Goal: Navigation & Orientation: Find specific page/section

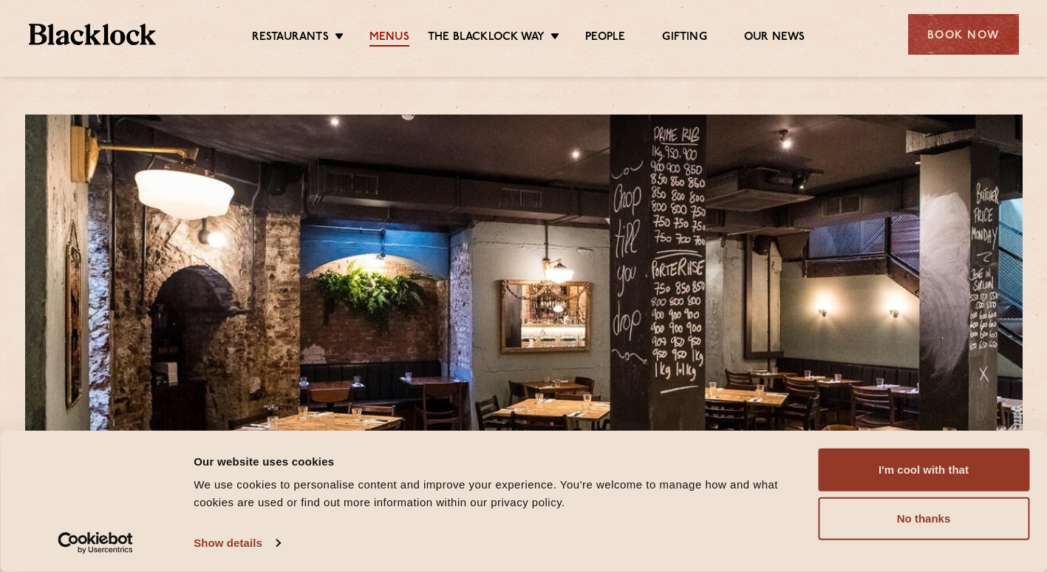
click at [389, 35] on link "Menus" at bounding box center [389, 38] width 40 height 16
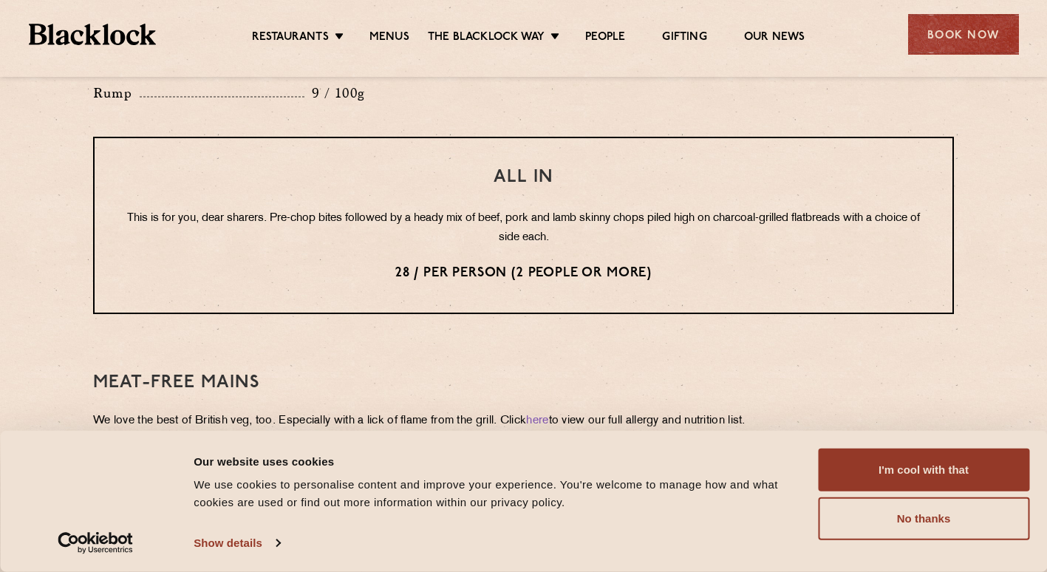
scroll to position [1940, 0]
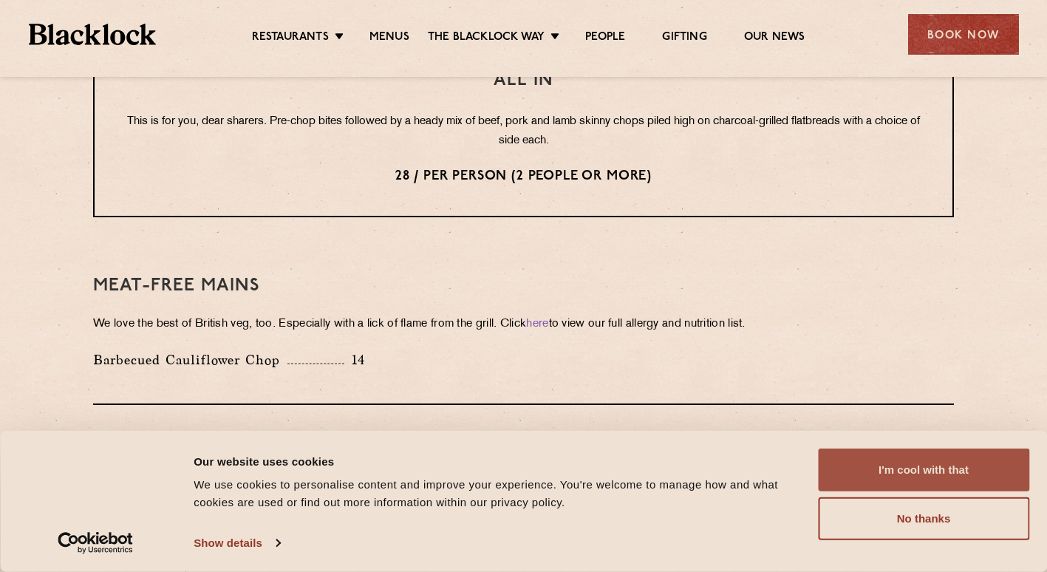
click at [875, 468] on button "I'm cool with that" at bounding box center [923, 470] width 211 height 43
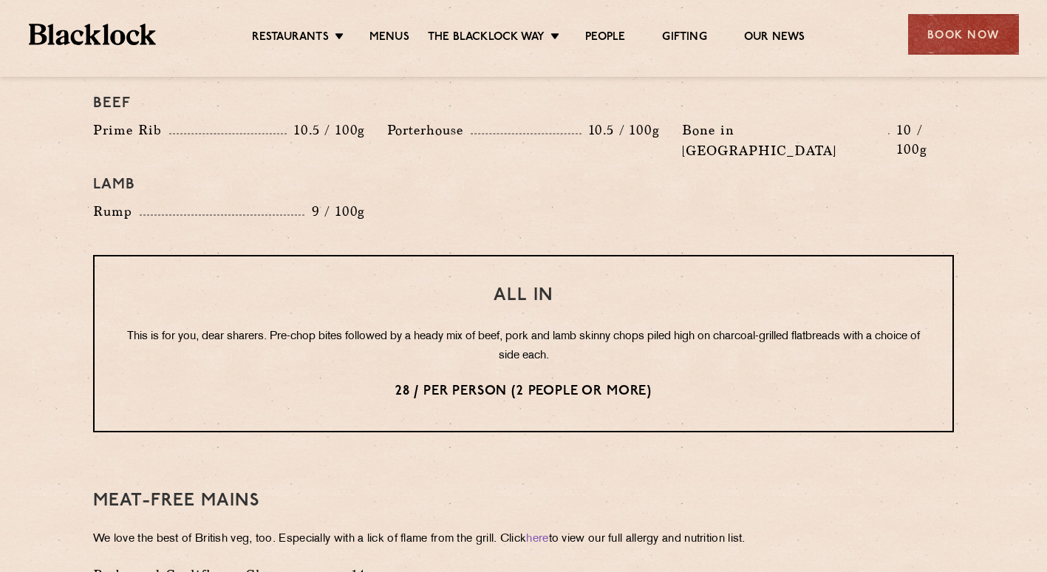
scroll to position [1728, 0]
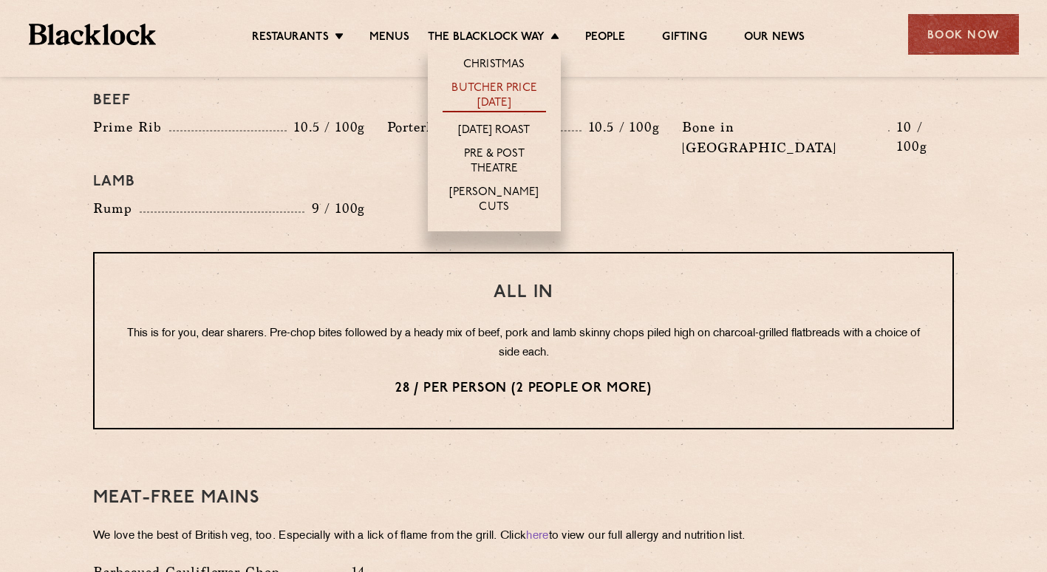
click at [497, 88] on link "Butcher Price [DATE]" at bounding box center [494, 96] width 103 height 31
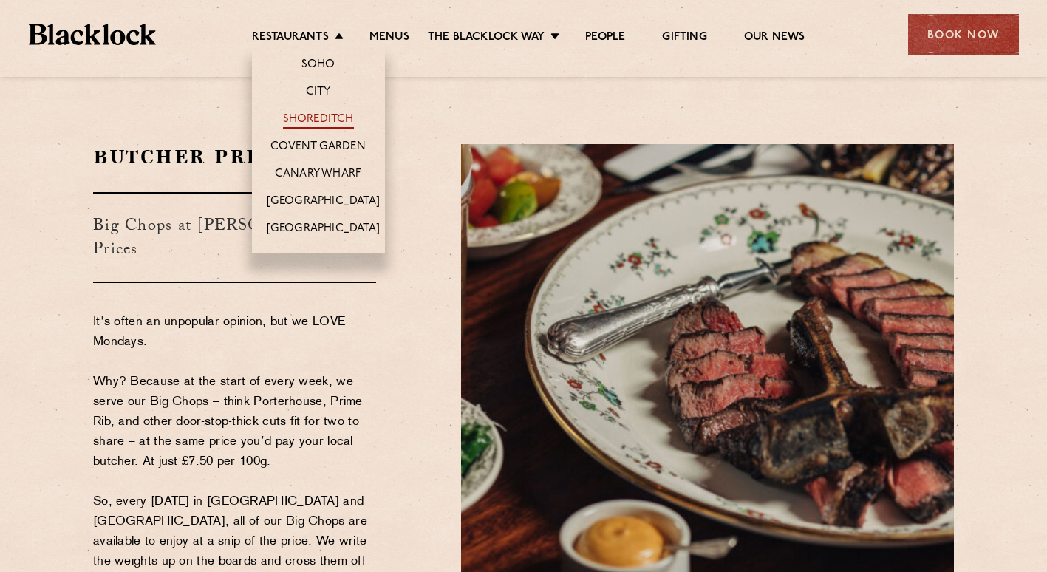
click at [310, 118] on link "Shoreditch" at bounding box center [318, 120] width 71 height 16
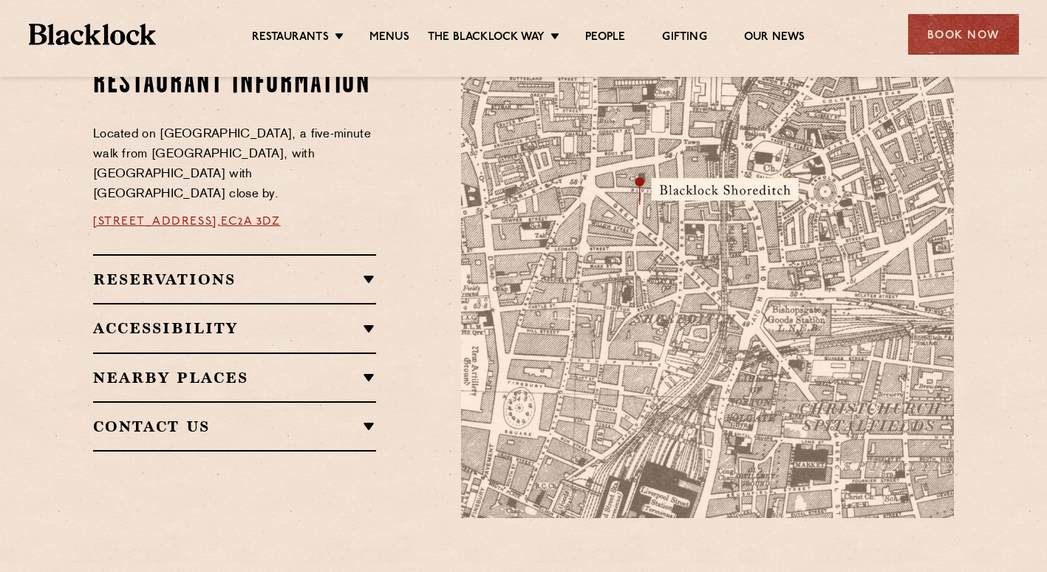
scroll to position [870, 0]
click at [325, 369] on h2 "Nearby Places" at bounding box center [234, 378] width 283 height 18
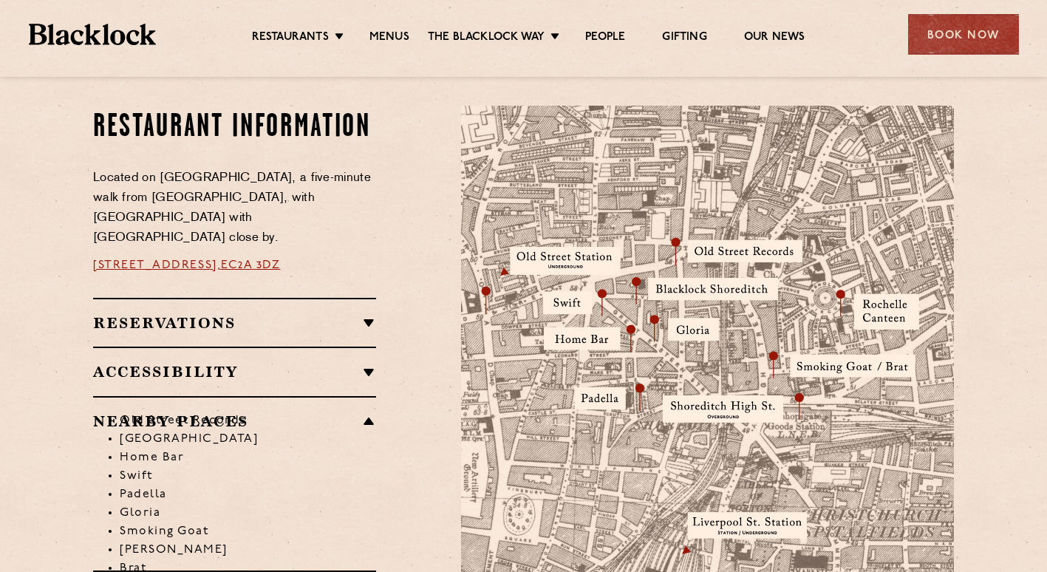
scroll to position [763, 0]
